Goal: Use online tool/utility: Utilize a website feature to perform a specific function

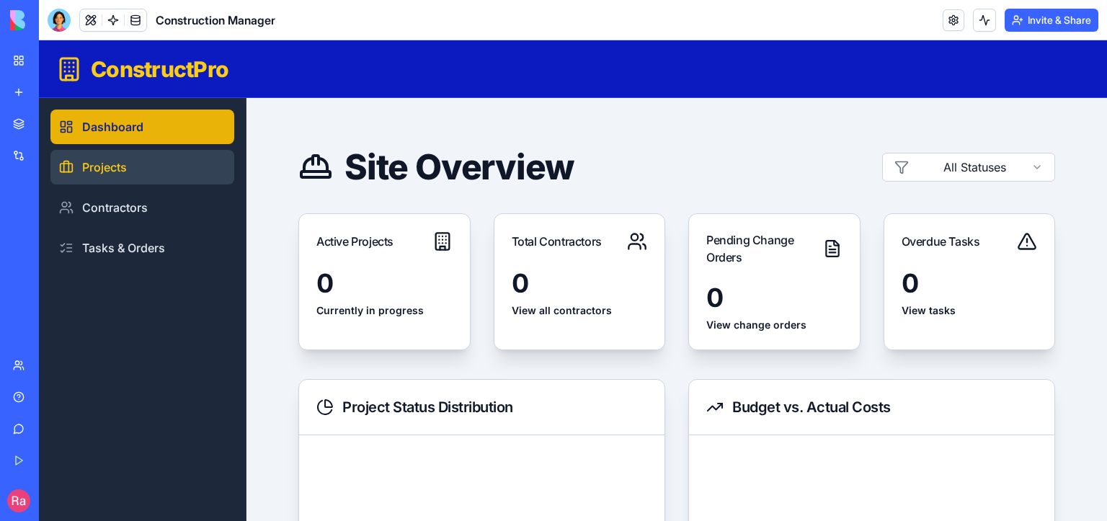
click at [115, 169] on link "Projects" at bounding box center [142, 167] width 184 height 35
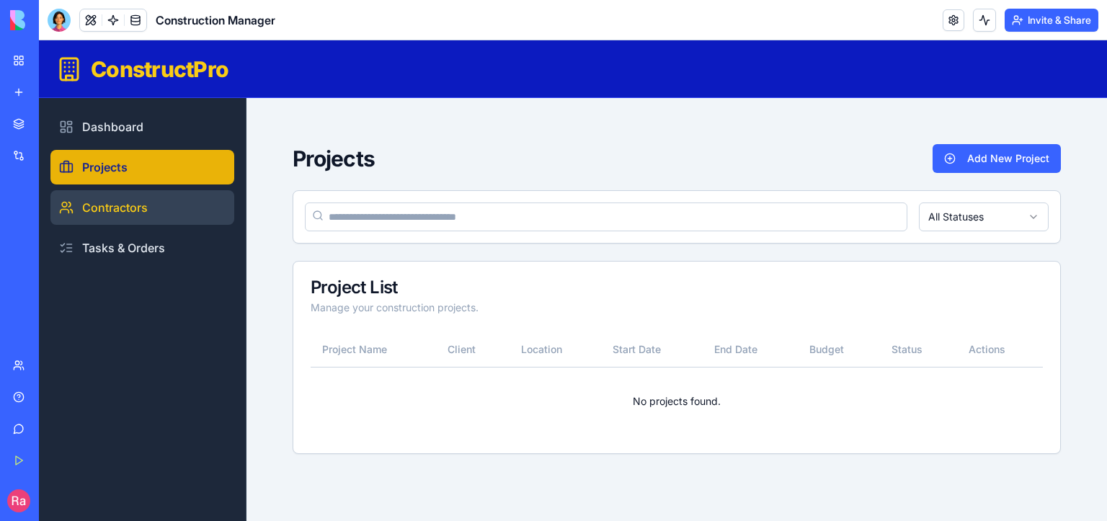
click at [131, 206] on link "Contractors" at bounding box center [142, 207] width 184 height 35
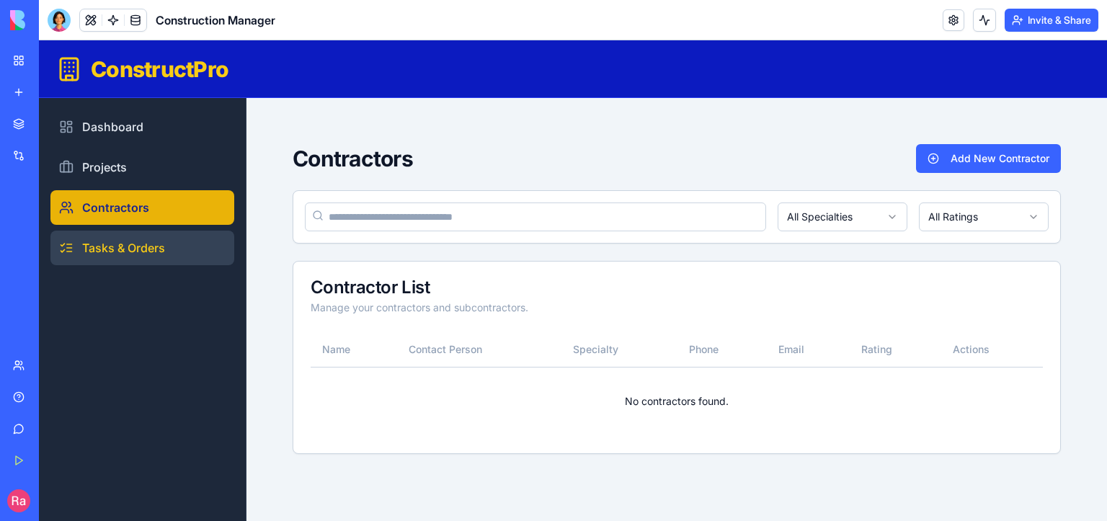
click at [137, 246] on link "Tasks & Orders" at bounding box center [142, 248] width 184 height 35
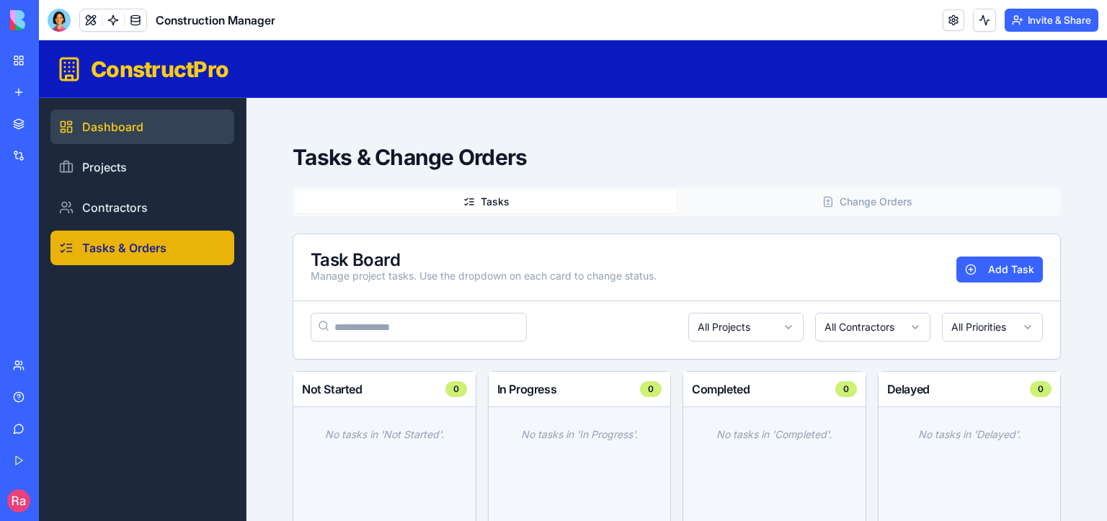
click at [120, 128] on link "Dashboard" at bounding box center [142, 127] width 184 height 35
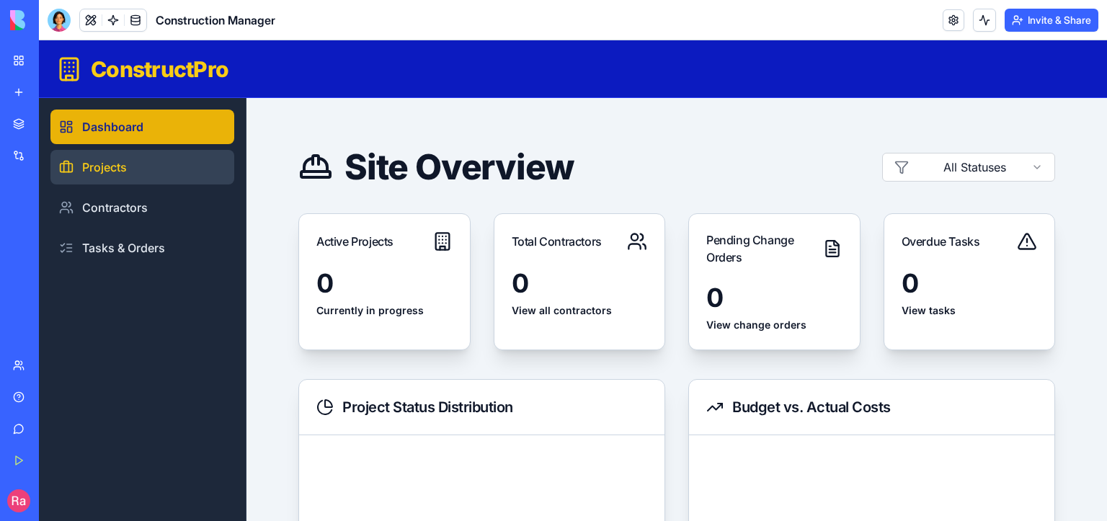
click at [122, 167] on link "Projects" at bounding box center [142, 167] width 184 height 35
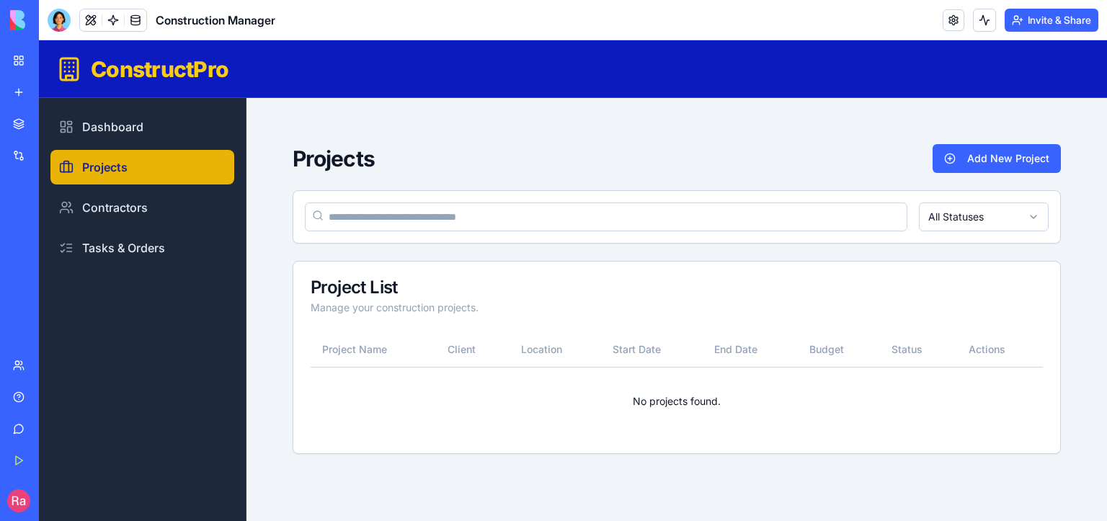
click at [385, 218] on input at bounding box center [606, 216] width 602 height 29
type input "********"
click at [408, 317] on div "Project List Manage your construction projects." at bounding box center [676, 297] width 767 height 71
click at [359, 315] on div "Project List Manage your construction projects." at bounding box center [676, 297] width 767 height 71
click at [387, 352] on th "Project Name" at bounding box center [373, 349] width 125 height 35
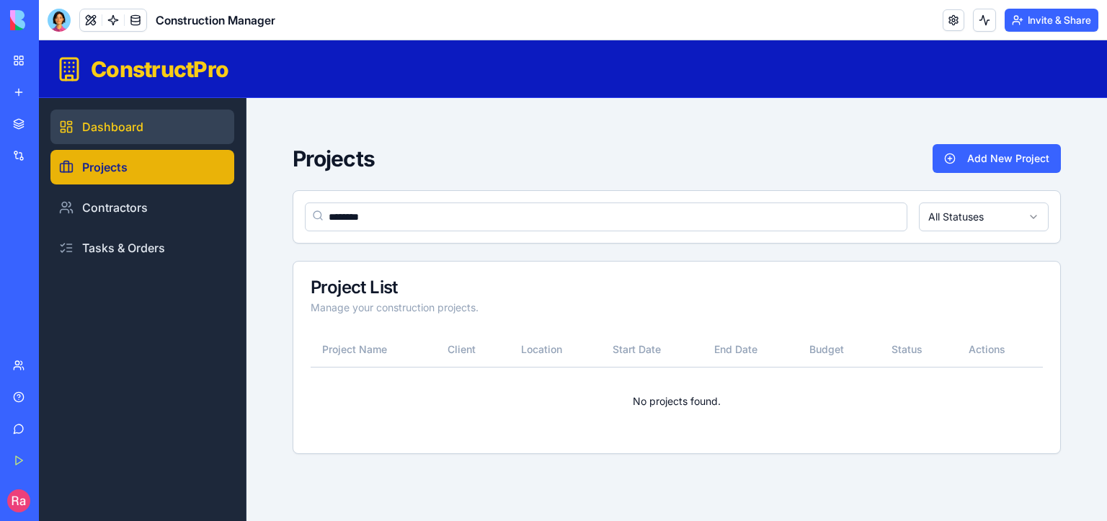
click at [120, 122] on link "Dashboard" at bounding box center [142, 127] width 184 height 35
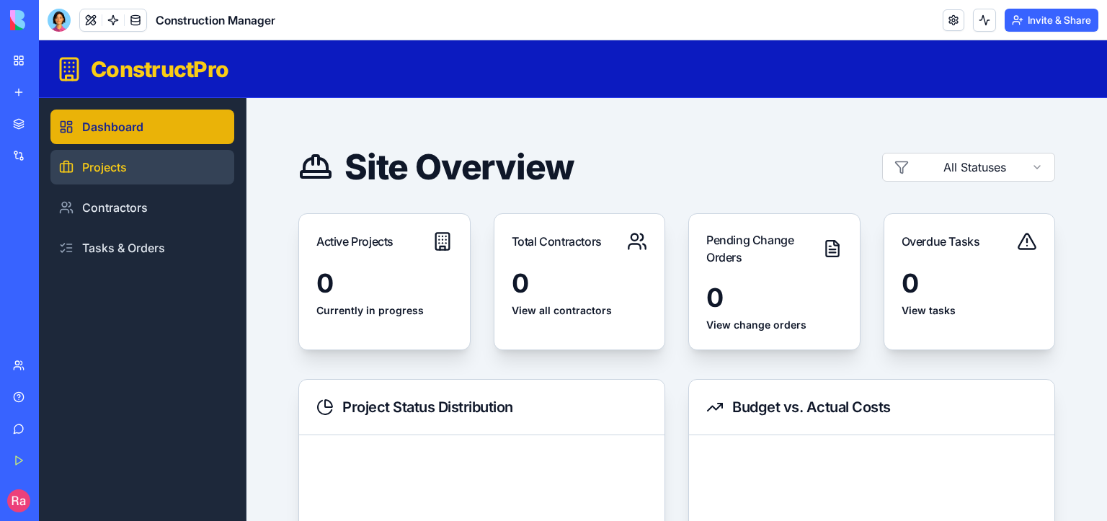
click at [117, 177] on link "Projects" at bounding box center [142, 167] width 184 height 35
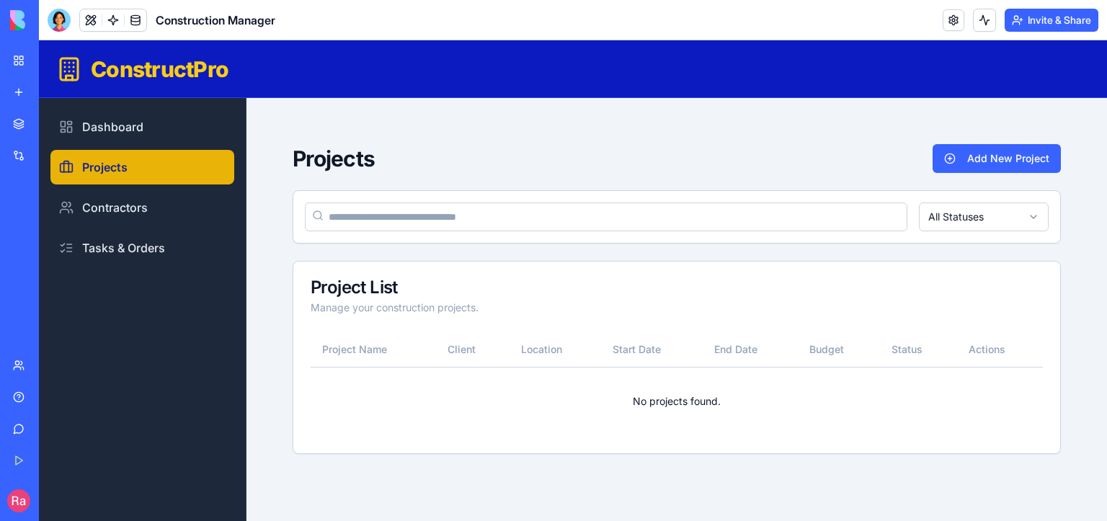
click at [208, 24] on span "Construction Manager" at bounding box center [216, 20] width 120 height 17
click at [61, 20] on div at bounding box center [59, 20] width 23 height 23
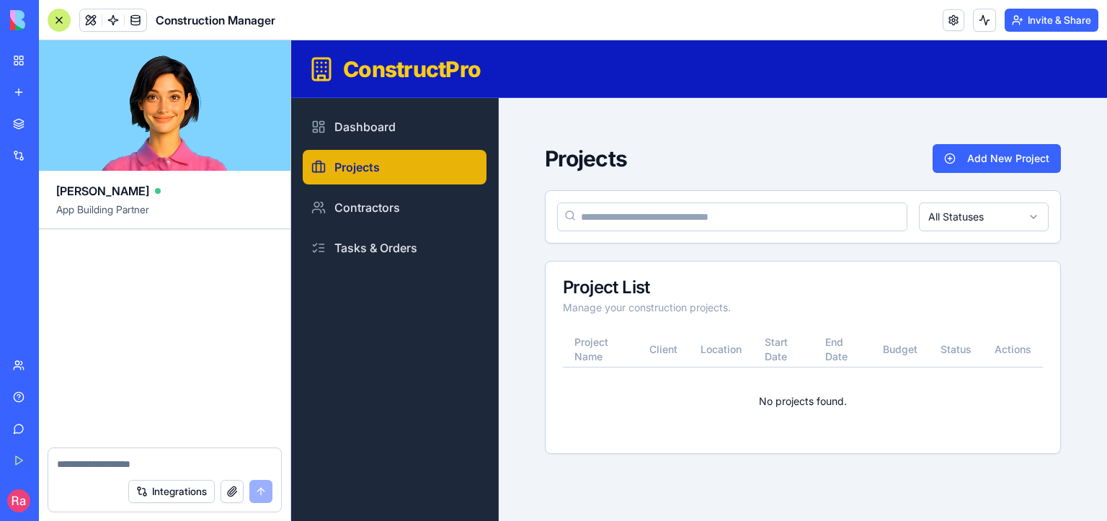
click at [326, 71] on icon at bounding box center [326, 71] width 0 height 0
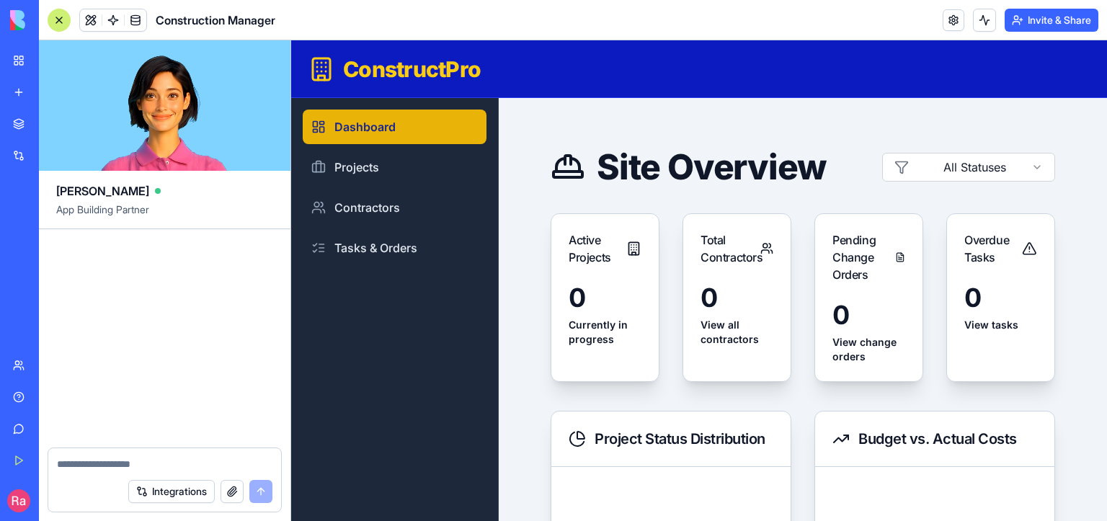
click at [61, 20] on div at bounding box center [59, 20] width 23 height 23
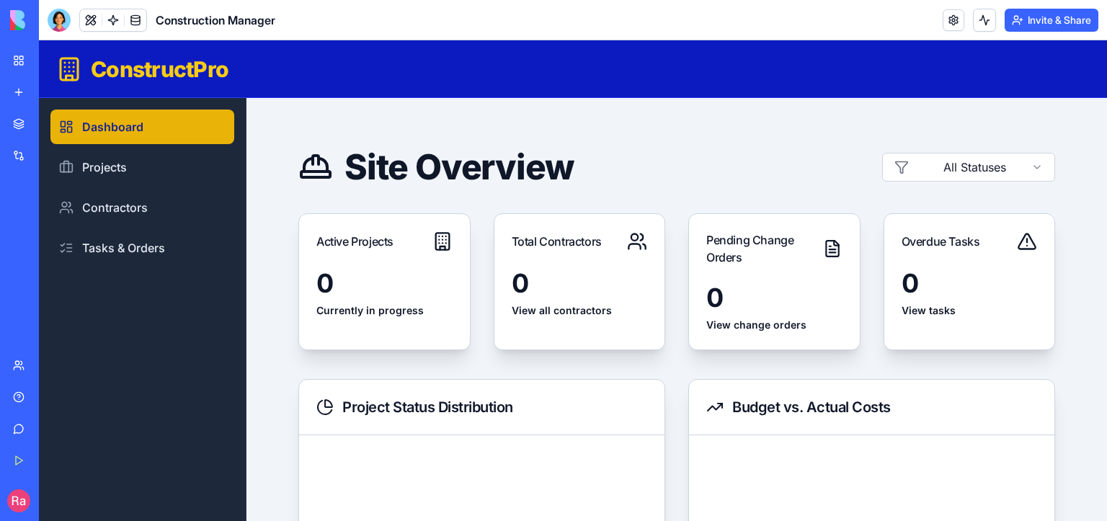
click at [16, 22] on img at bounding box center [54, 20] width 89 height 20
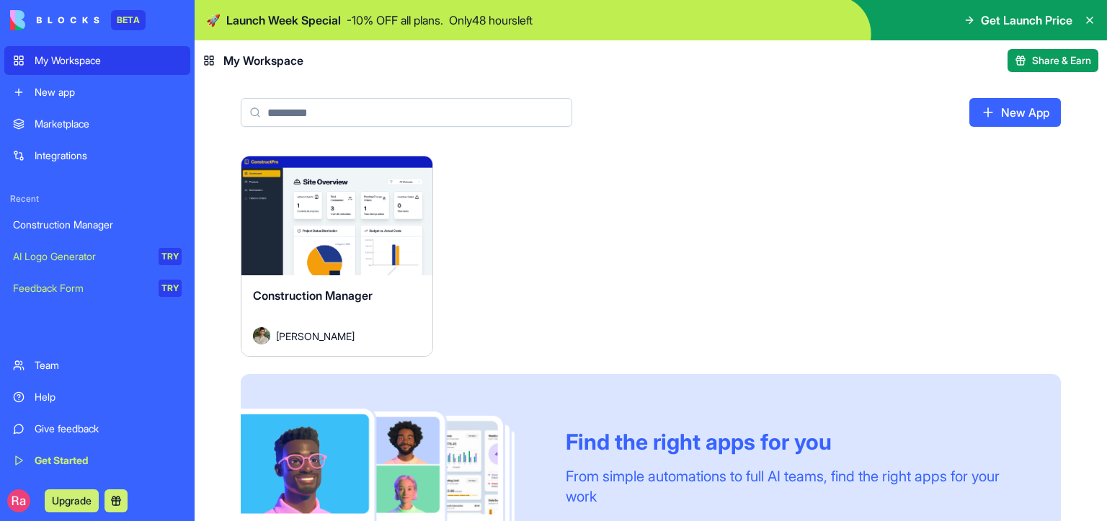
click at [351, 236] on div "Launch" at bounding box center [336, 215] width 191 height 119
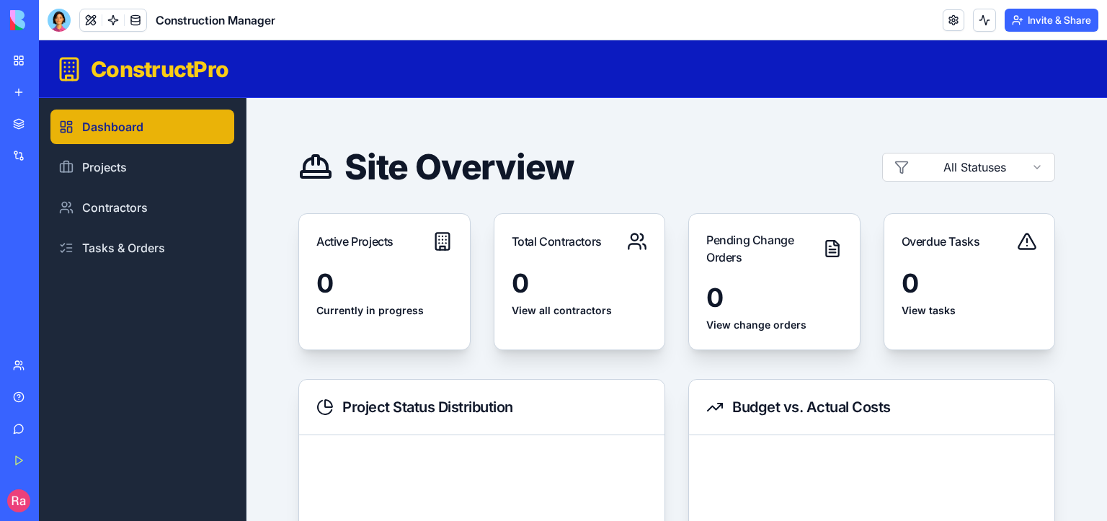
click at [18, 22] on img at bounding box center [54, 20] width 89 height 20
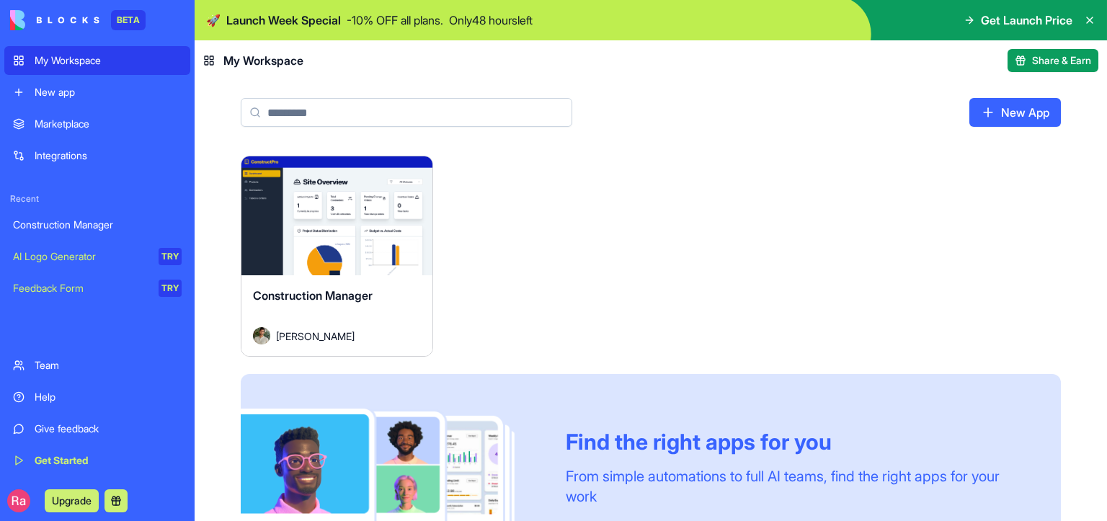
drag, startPoint x: 287, startPoint y: 184, endPoint x: 668, endPoint y: 212, distance: 381.5
click at [668, 212] on div "Launch Construction Manager [PERSON_NAME] Find the right apps for you From simp…" at bounding box center [651, 385] width 820 height 458
click at [1020, 61] on button "Share & Earn" at bounding box center [1052, 60] width 91 height 23
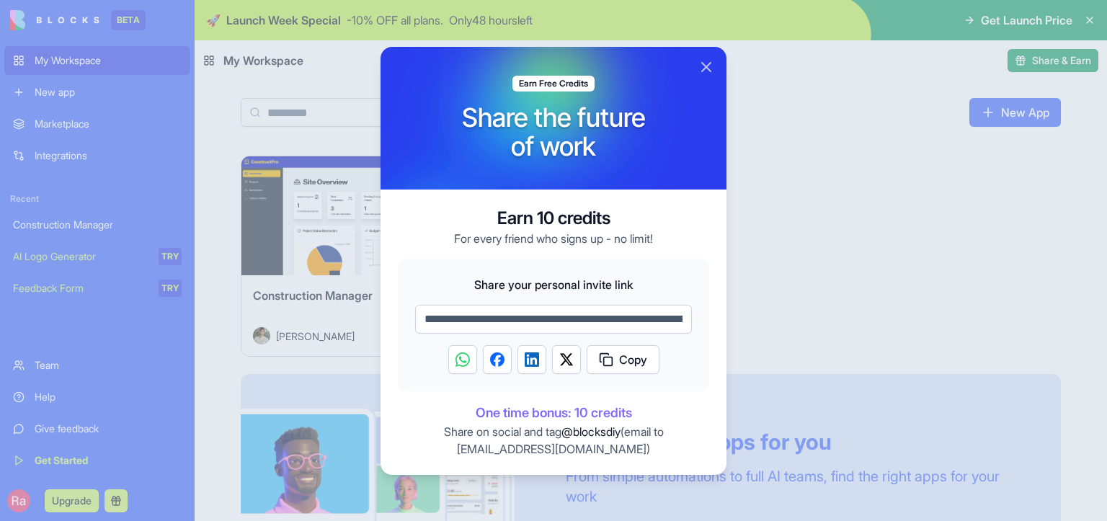
click at [944, 157] on div at bounding box center [553, 260] width 1107 height 521
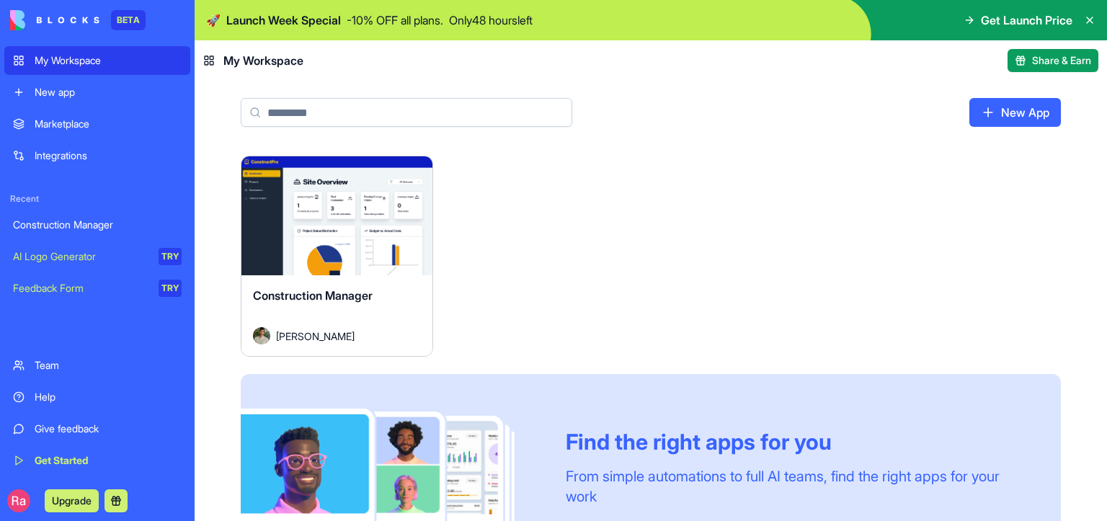
click at [63, 93] on div "New app" at bounding box center [108, 92] width 147 height 14
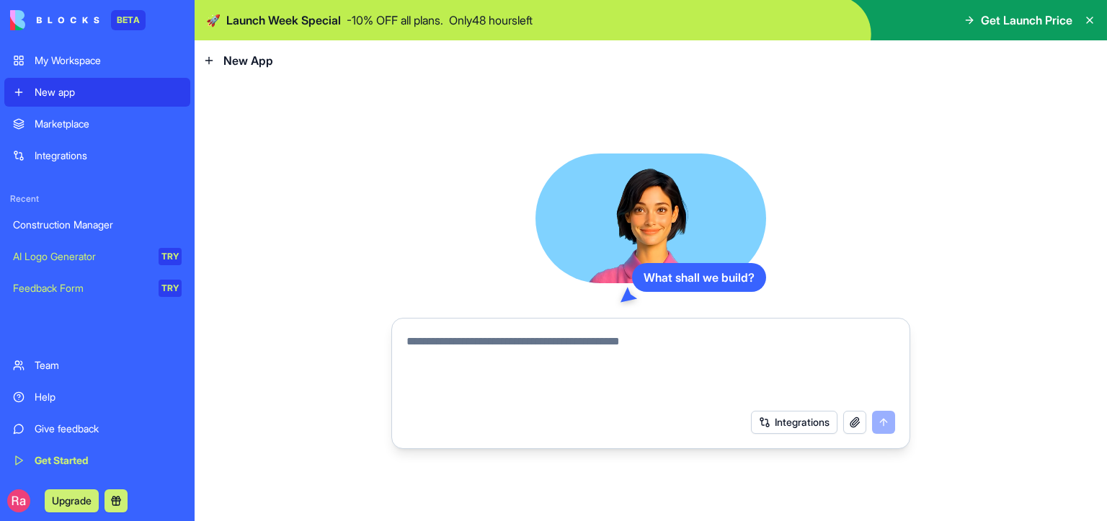
click at [78, 225] on div "Construction Manager" at bounding box center [97, 225] width 169 height 14
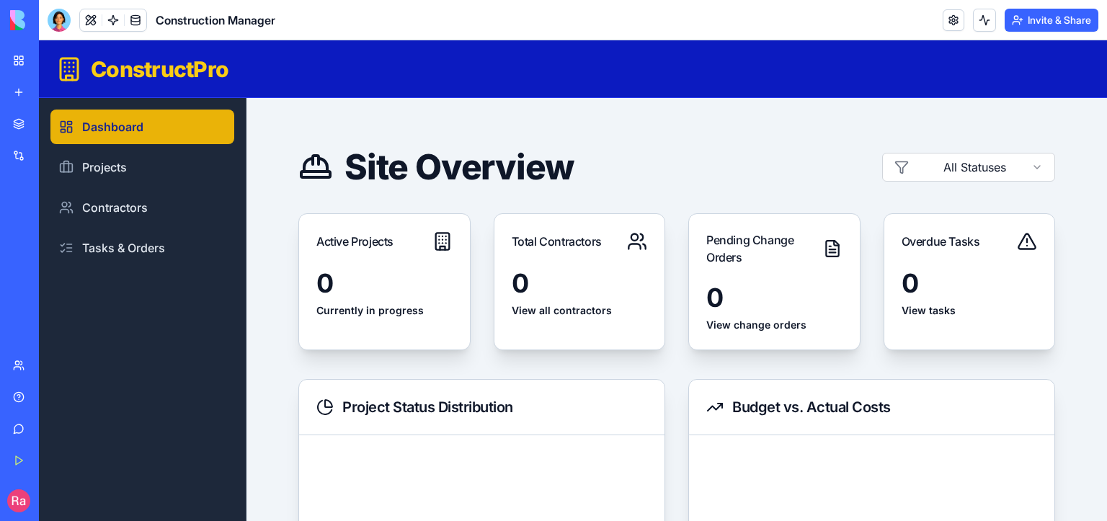
click at [13, 56] on link "My Workspace" at bounding box center [33, 60] width 58 height 29
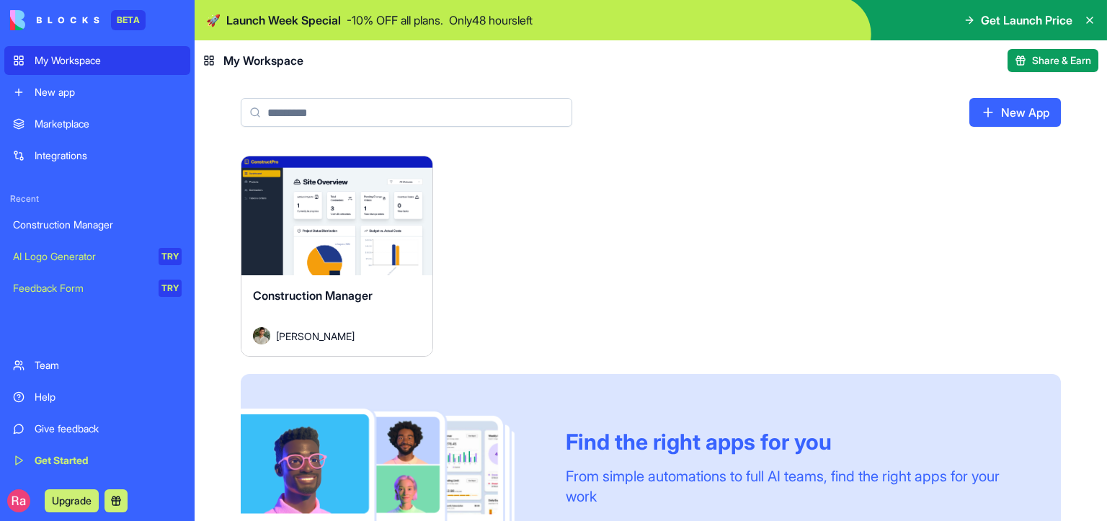
click at [63, 54] on div "My Workspace" at bounding box center [108, 60] width 147 height 14
click at [354, 121] on input at bounding box center [406, 112] width 331 height 29
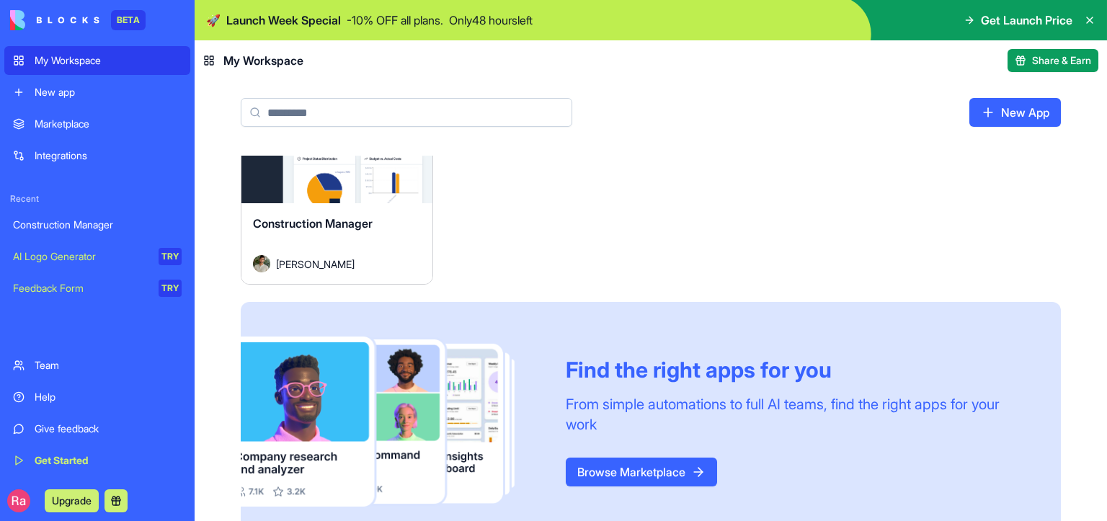
scroll to position [99, 0]
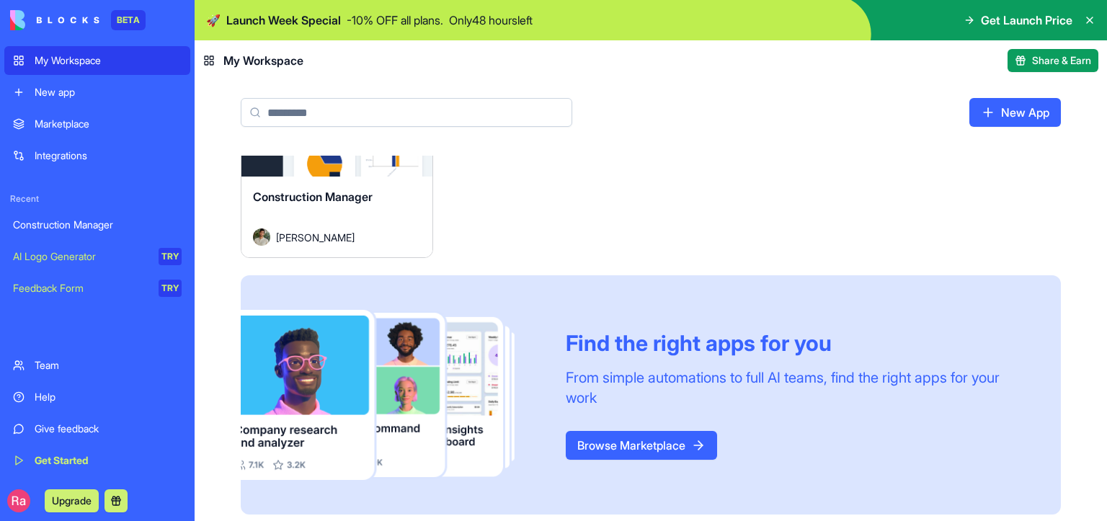
click at [669, 437] on link "Browse Marketplace" at bounding box center [641, 445] width 151 height 29
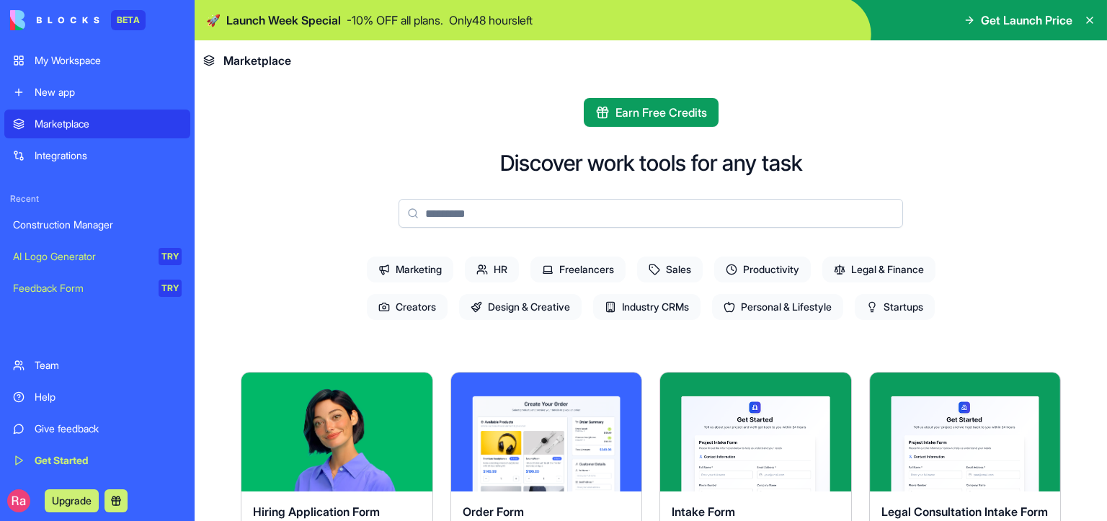
click at [903, 305] on span "Startups" at bounding box center [895, 307] width 80 height 26
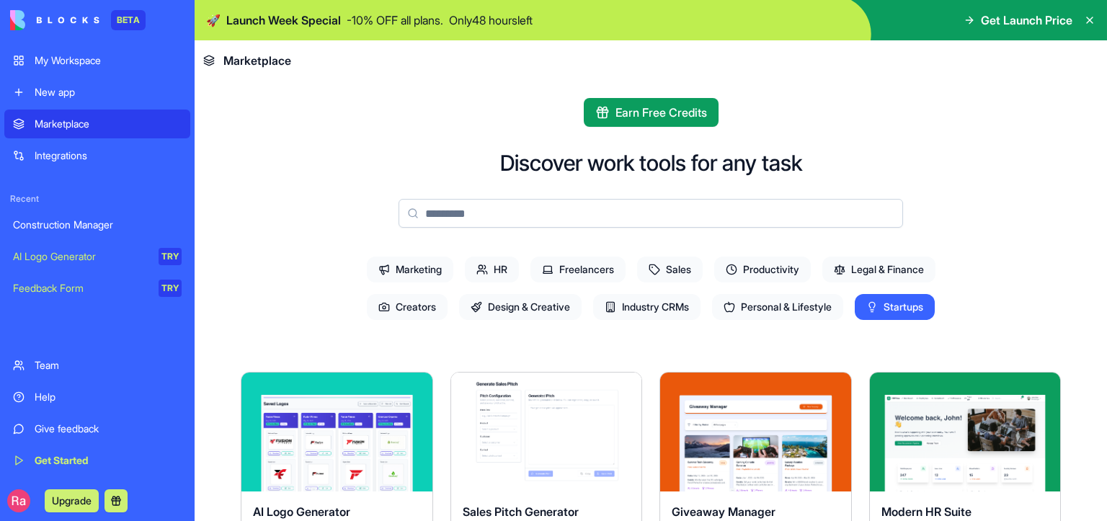
scroll to position [336, 0]
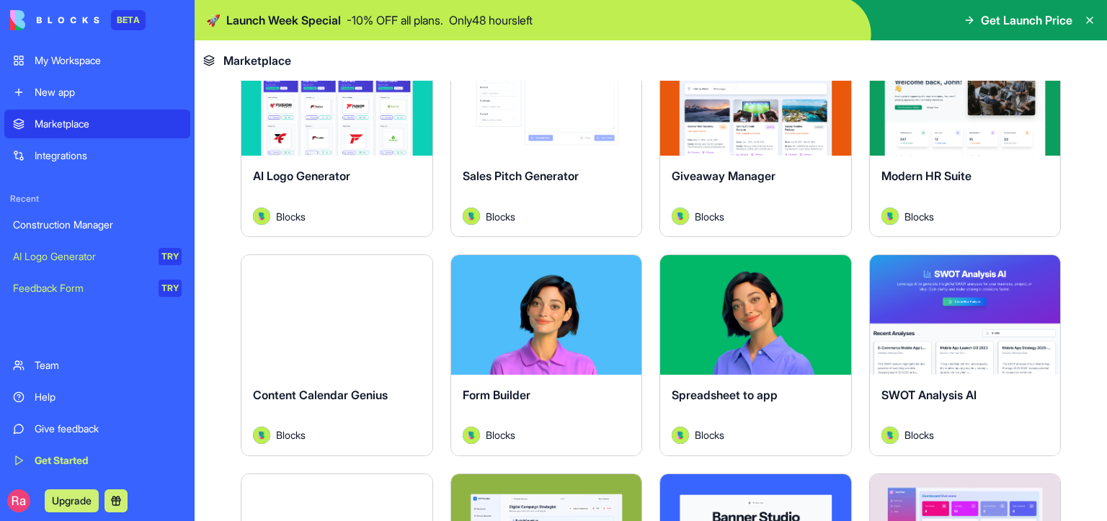
click at [542, 202] on div "Sales Pitch Generator" at bounding box center [547, 187] width 168 height 40
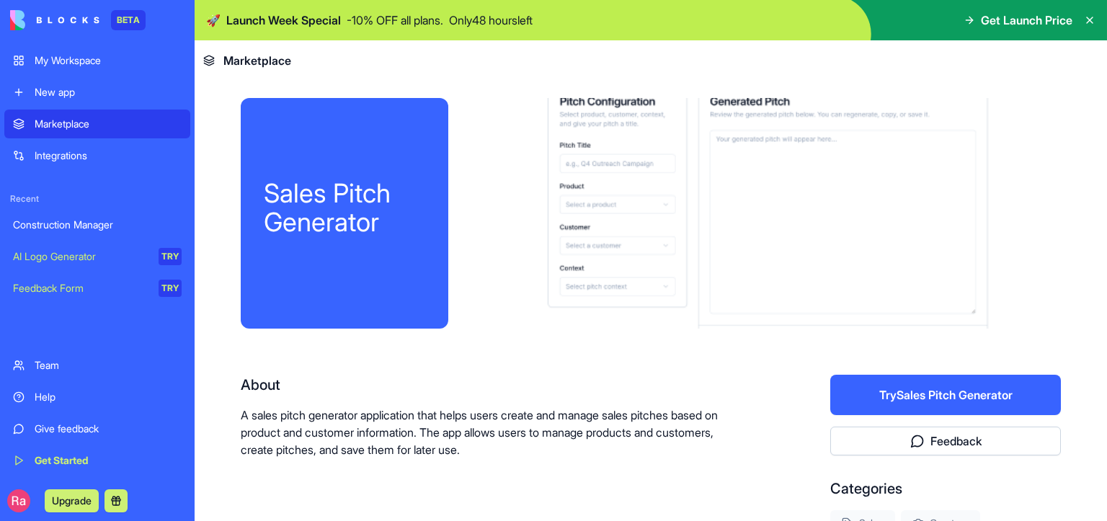
click at [790, 194] on div at bounding box center [764, 213] width 589 height 231
click at [651, 209] on div at bounding box center [765, 213] width 589 height 231
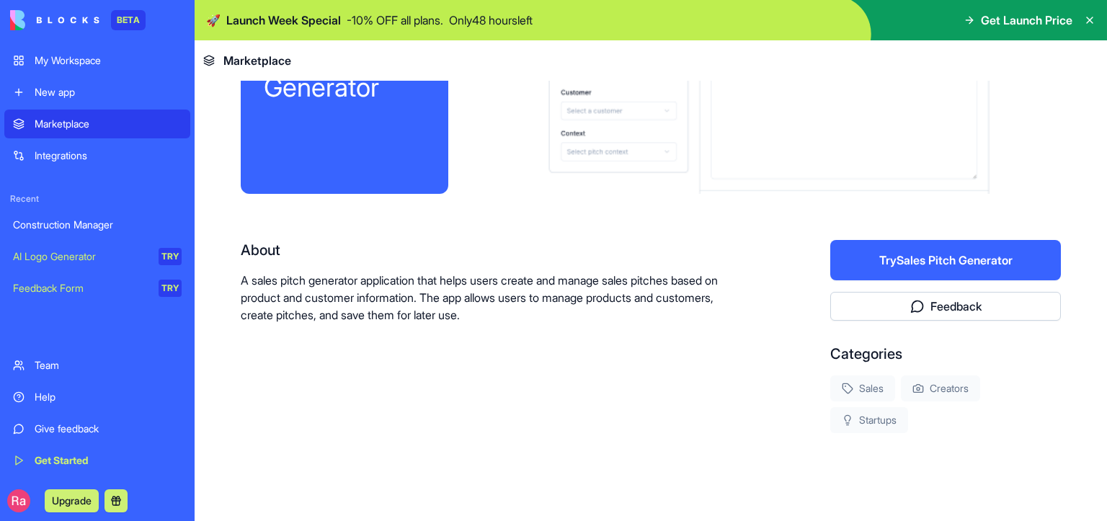
scroll to position [156, 0]
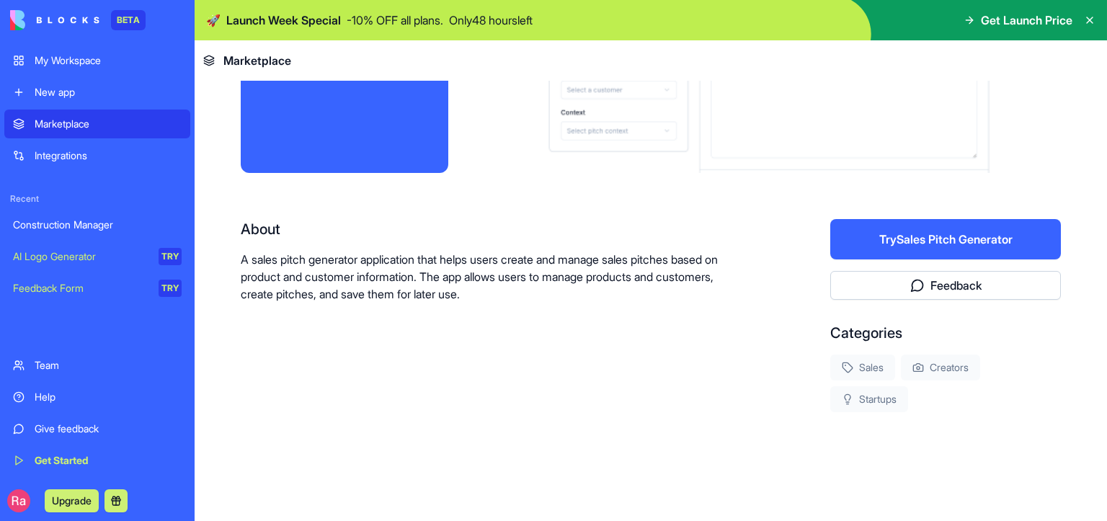
drag, startPoint x: 868, startPoint y: 327, endPoint x: 870, endPoint y: 311, distance: 16.0
click at [868, 326] on div "Categories" at bounding box center [945, 333] width 231 height 20
click at [881, 282] on button "Feedback" at bounding box center [945, 285] width 231 height 29
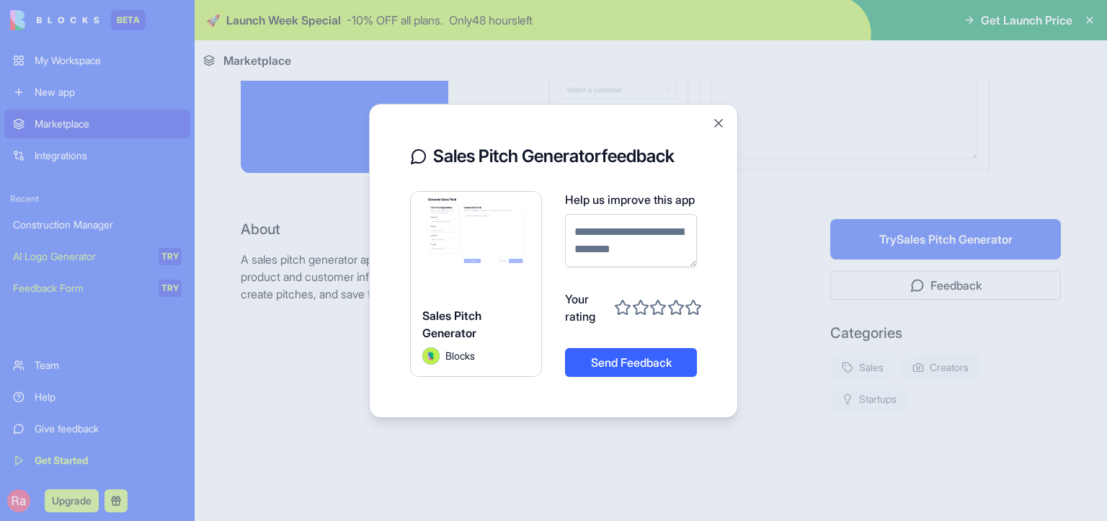
click at [919, 246] on div at bounding box center [553, 260] width 1107 height 521
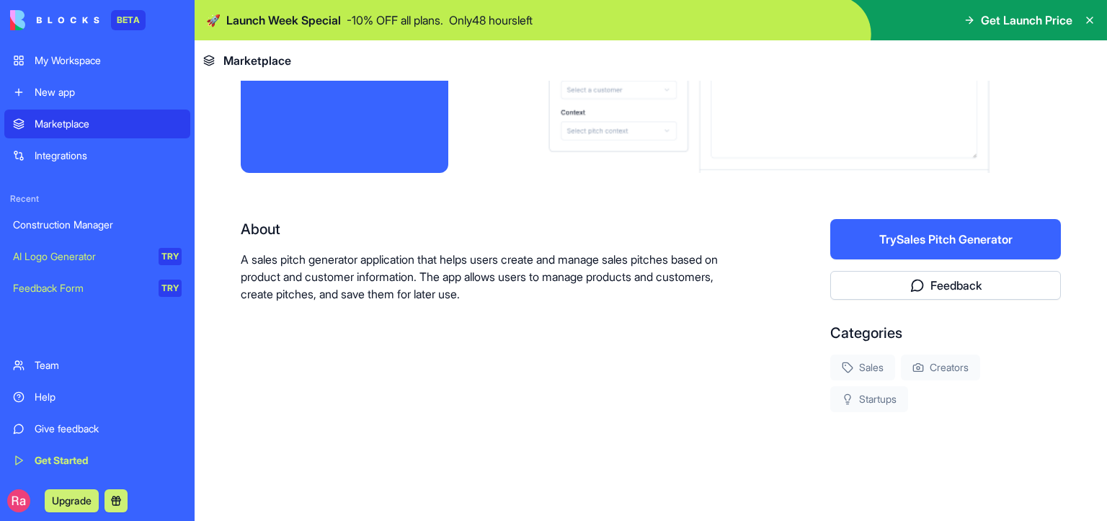
click at [911, 238] on button "Try Sales Pitch Generator" at bounding box center [945, 239] width 231 height 40
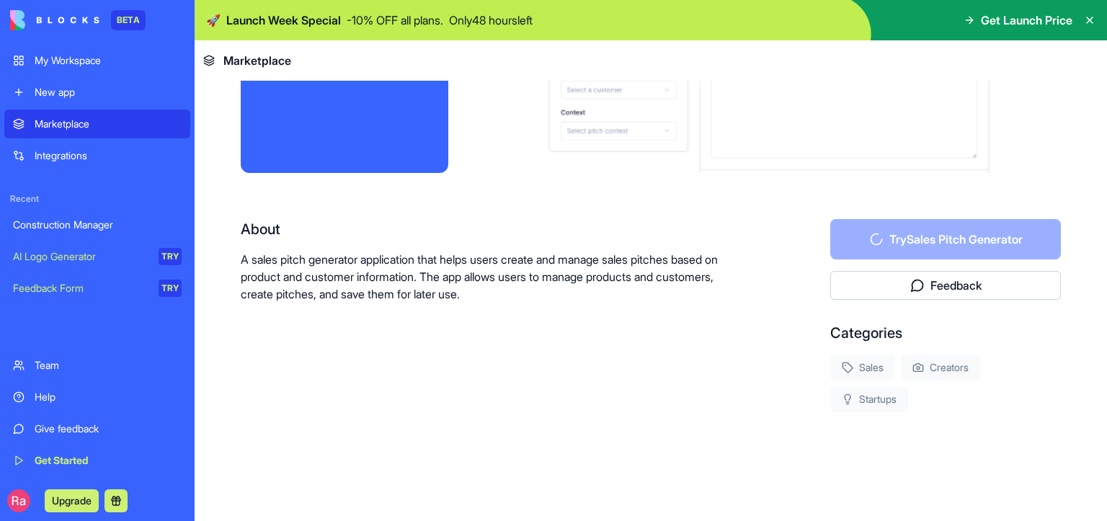
click at [914, 268] on div "Try Sales Pitch Generator Feedback Categories Sales Creators Startups" at bounding box center [945, 315] width 231 height 193
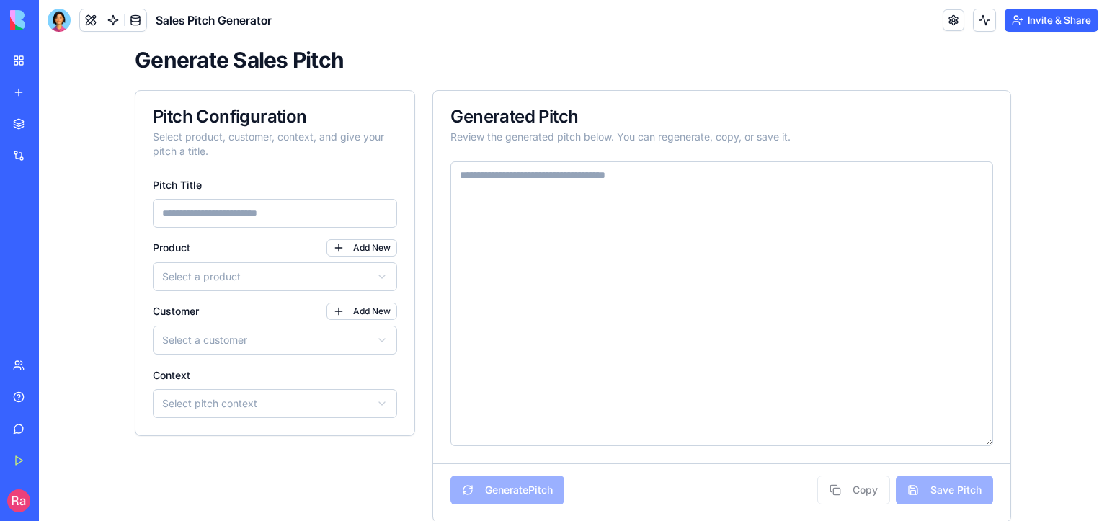
scroll to position [143, 0]
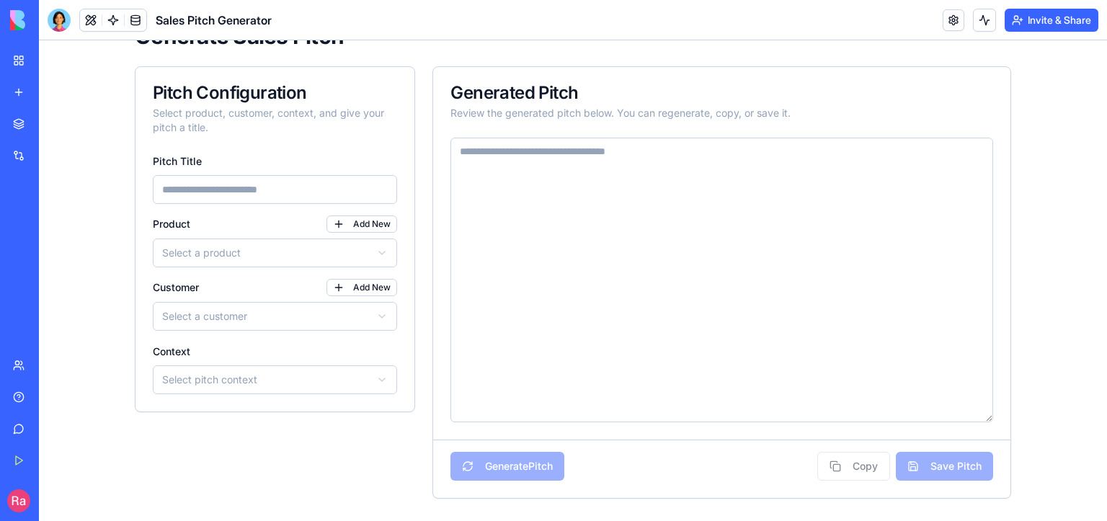
click at [223, 184] on input "Pitch Title" at bounding box center [275, 189] width 244 height 29
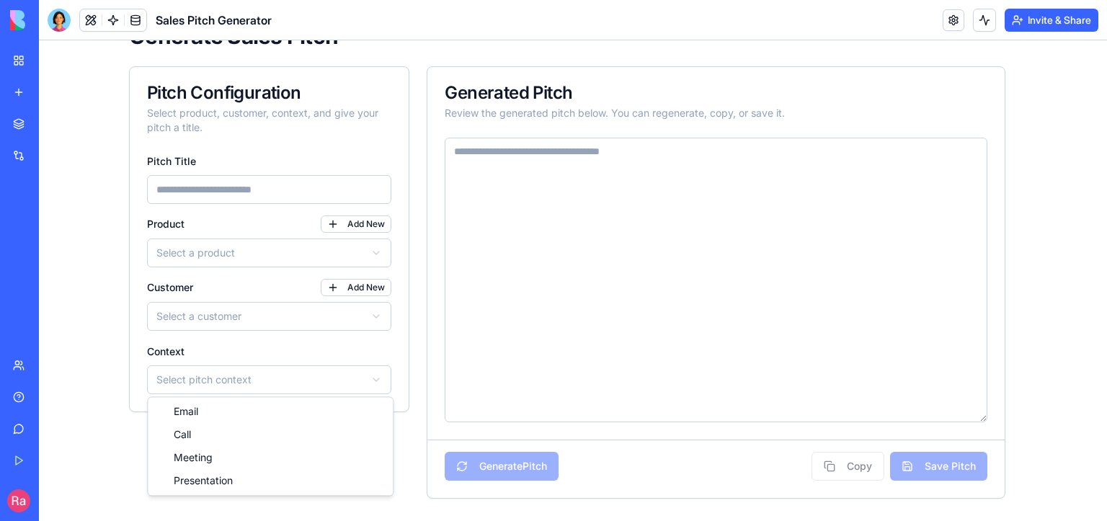
click at [203, 378] on html "View Saved Pitches Manage Products & Customers Navigate between pages using the…" at bounding box center [573, 210] width 1068 height 624
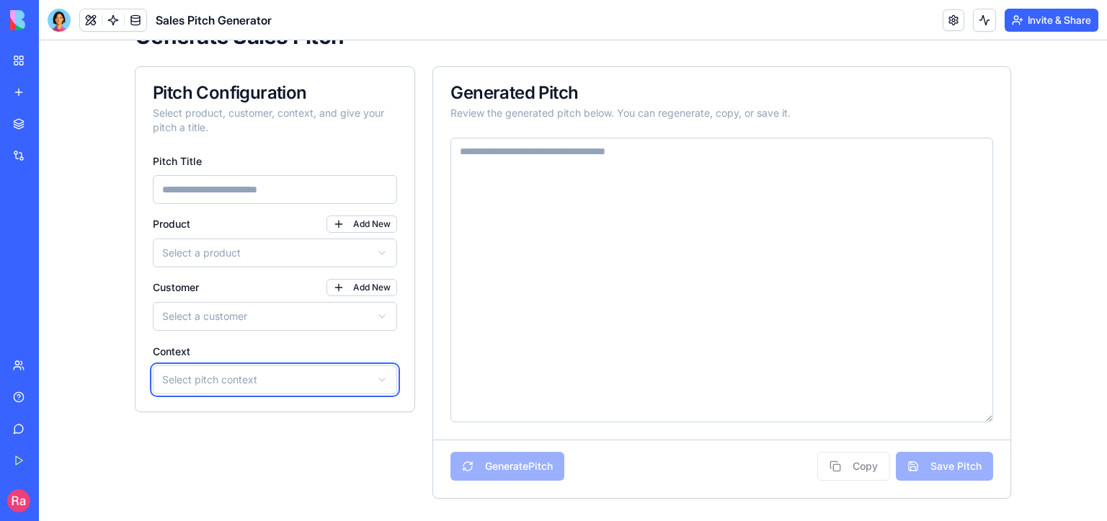
click at [195, 310] on html "View Saved Pitches Manage Products & Customers Navigate between pages using the…" at bounding box center [573, 210] width 1068 height 624
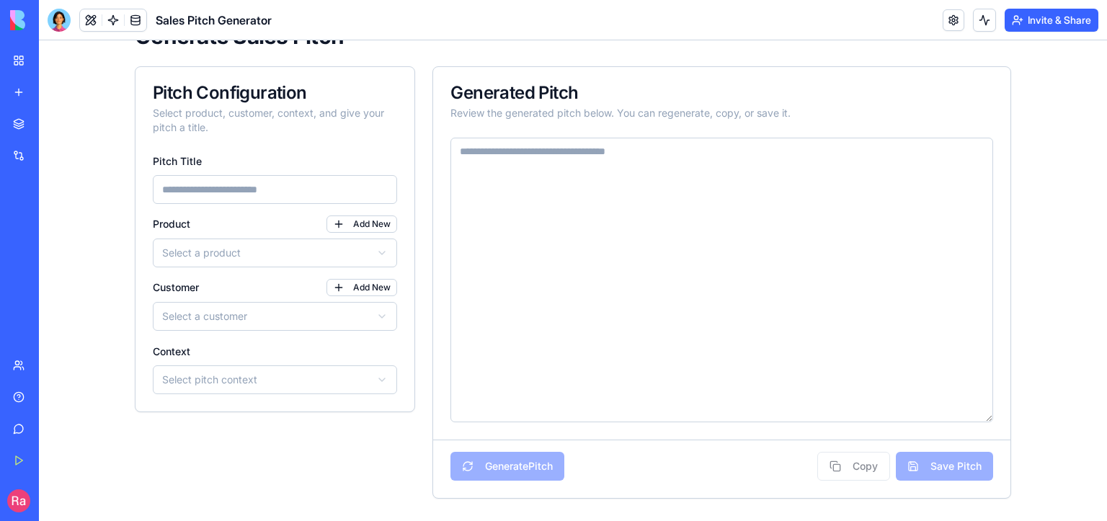
click at [195, 262] on html "View Saved Pitches Manage Products & Customers Navigate between pages using the…" at bounding box center [573, 210] width 1068 height 624
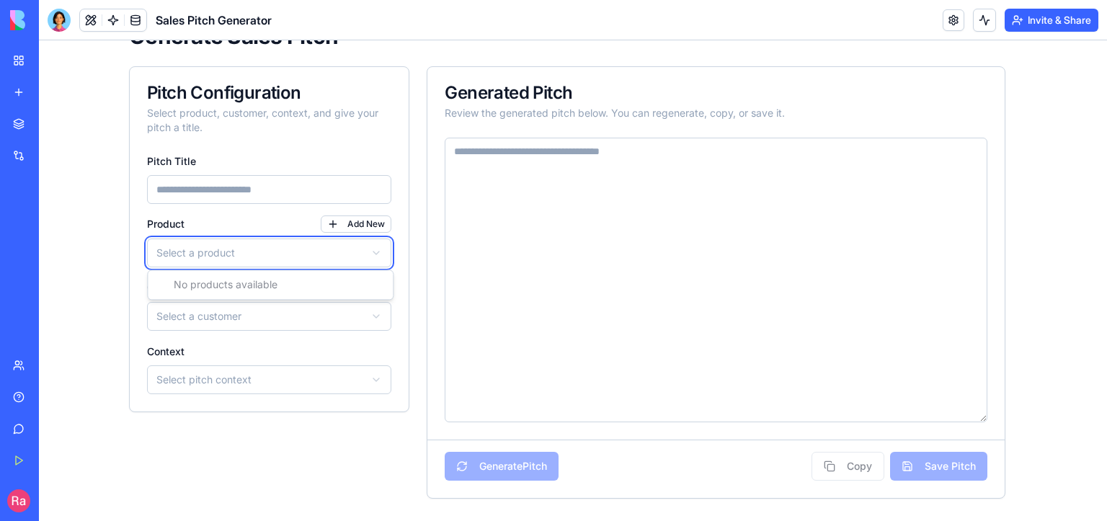
click at [196, 195] on html "View Saved Pitches Manage Products & Customers Navigate between pages using the…" at bounding box center [573, 210] width 1068 height 624
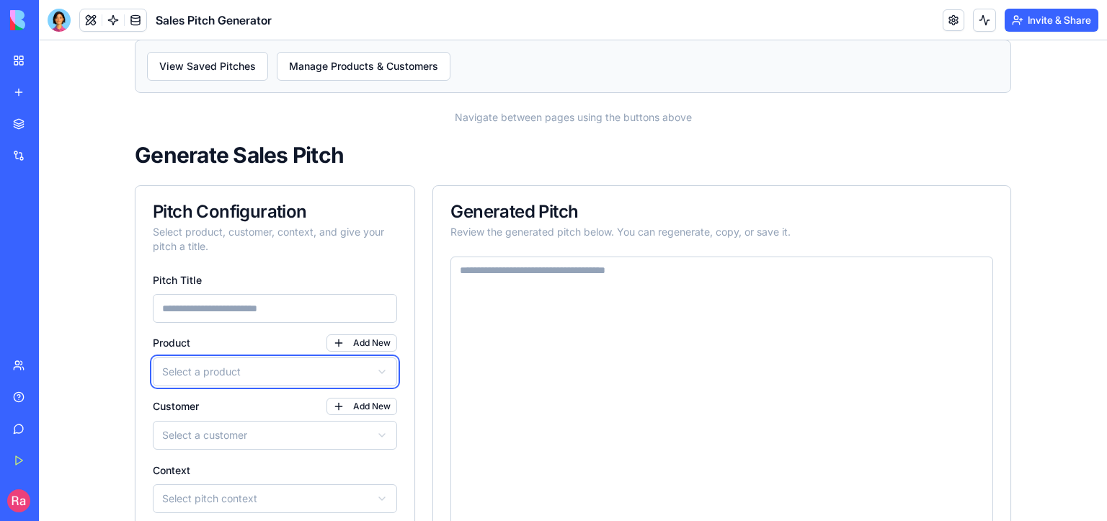
scroll to position [0, 0]
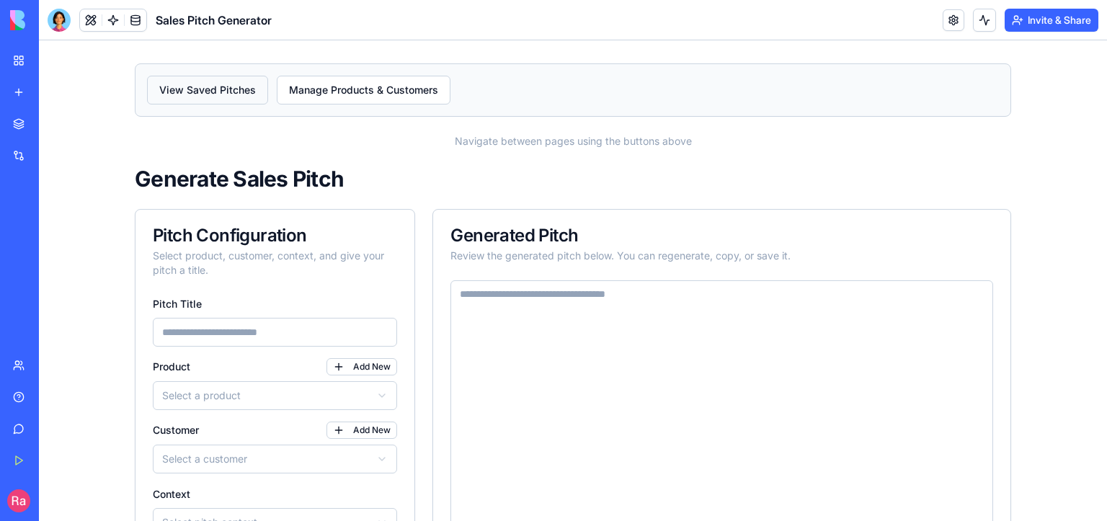
click at [208, 91] on link "View Saved Pitches" at bounding box center [207, 90] width 121 height 29
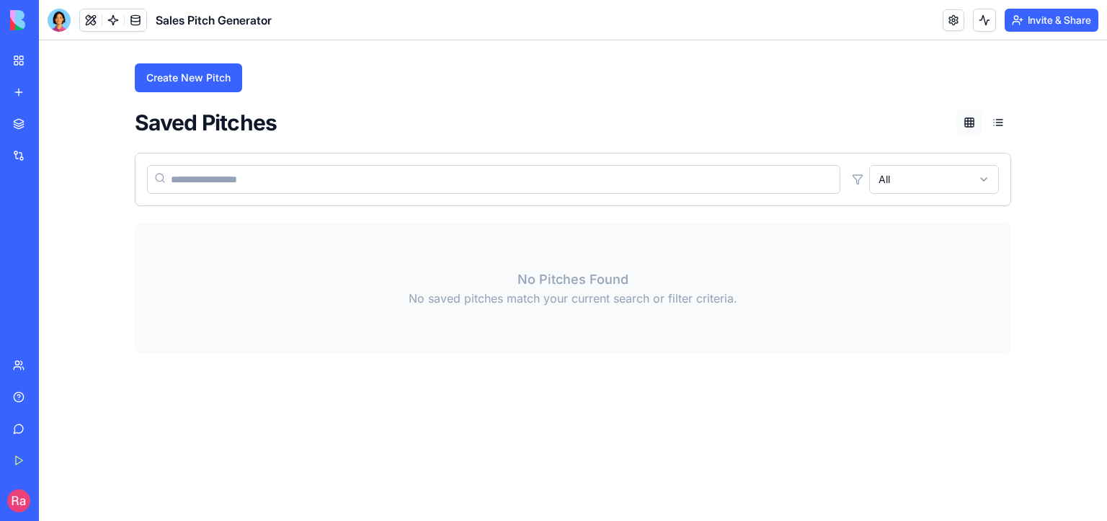
click at [125, 20] on div "BETA" at bounding box center [128, 20] width 35 height 20
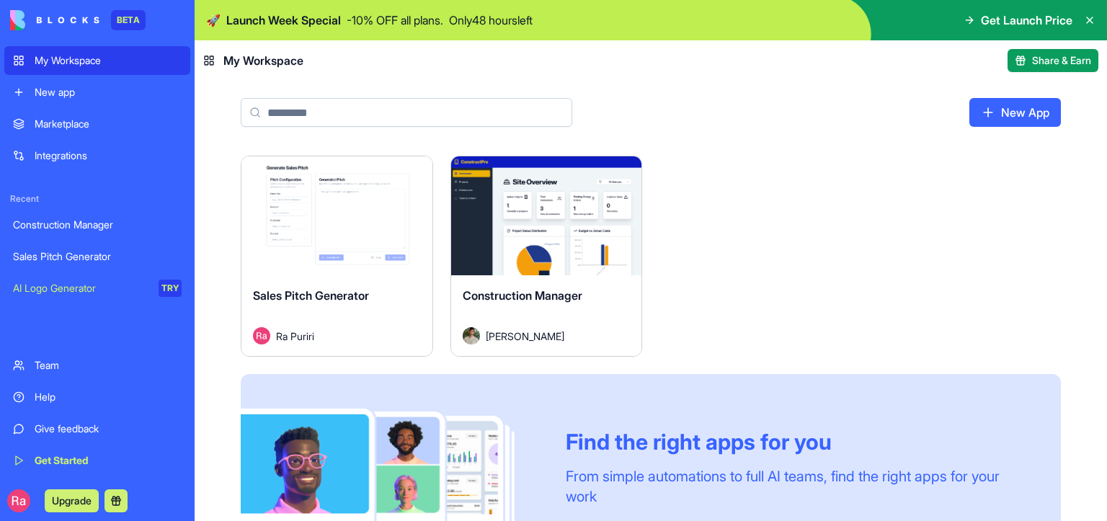
drag, startPoint x: 507, startPoint y: 335, endPoint x: 483, endPoint y: 336, distance: 24.5
click at [486, 336] on span "[PERSON_NAME]" at bounding box center [525, 336] width 79 height 15
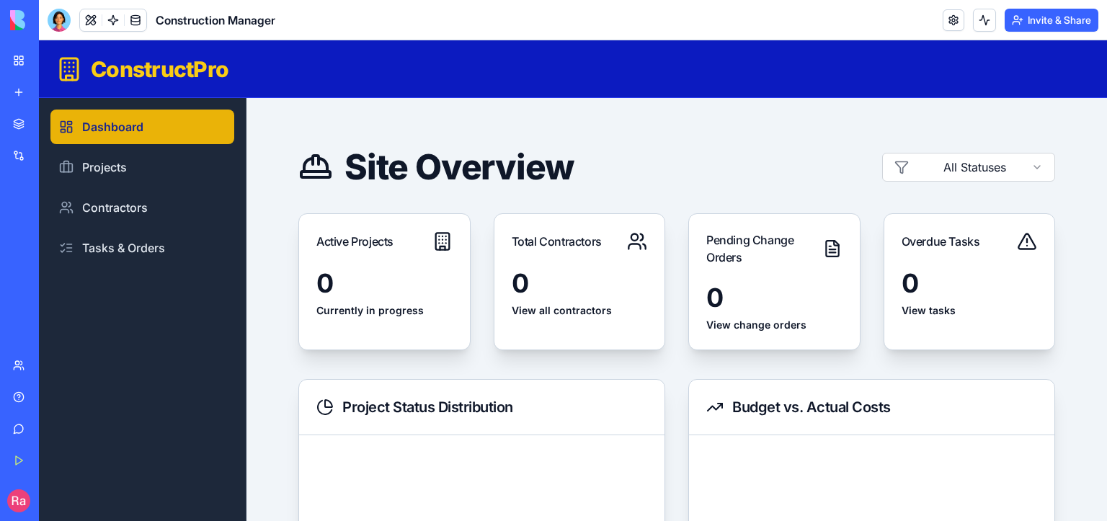
click at [18, 94] on link "New app" at bounding box center [33, 92] width 58 height 29
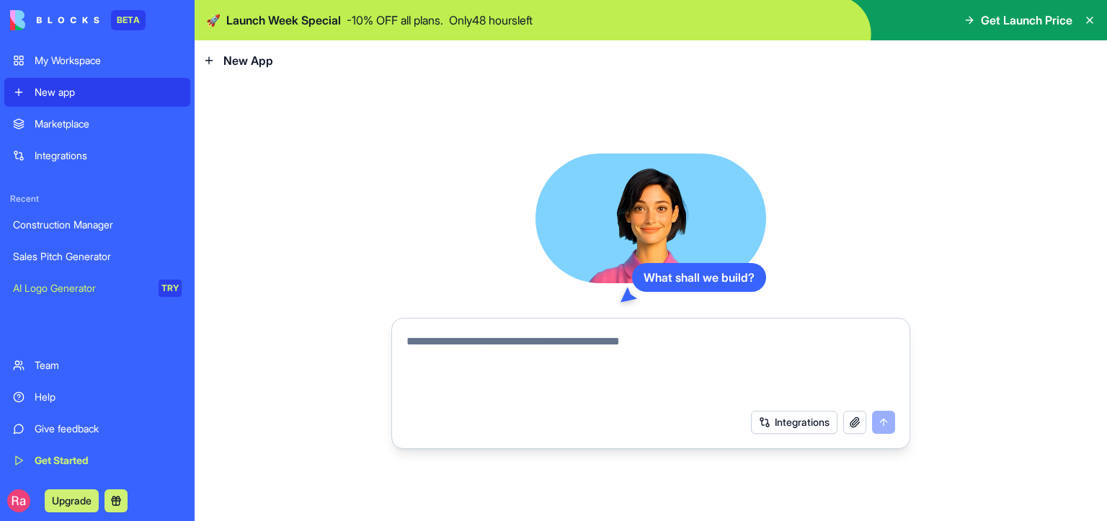
click at [1089, 20] on icon at bounding box center [1090, 20] width 6 height 6
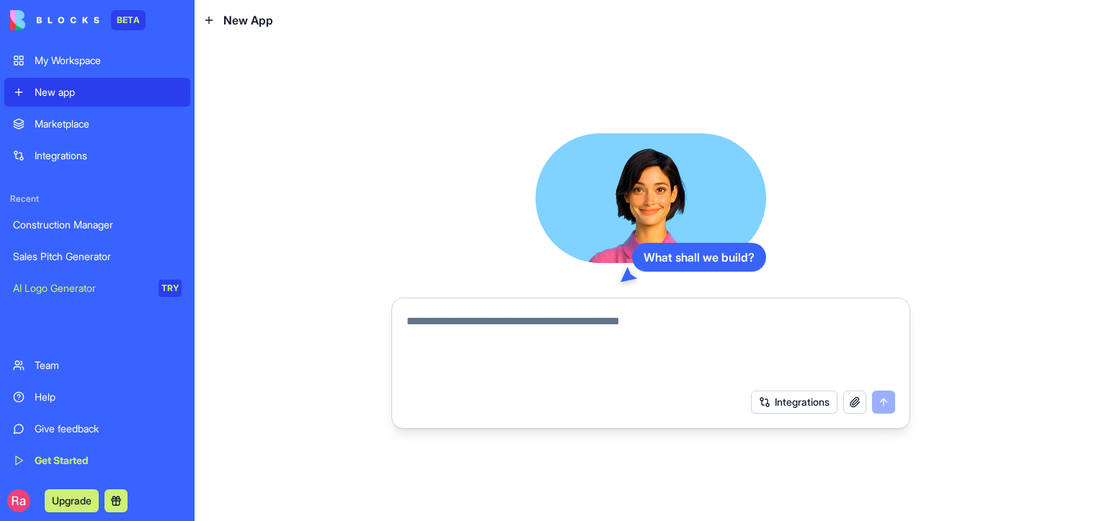
click at [863, 403] on button "button" at bounding box center [854, 402] width 23 height 23
